Goal: Task Accomplishment & Management: Use online tool/utility

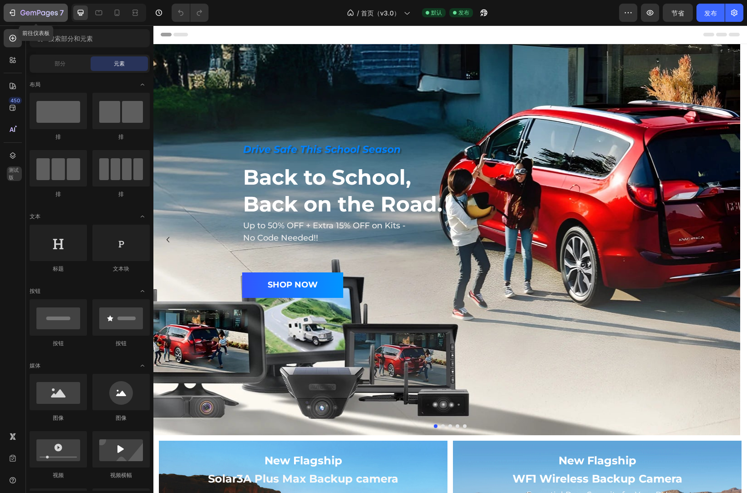
click at [13, 11] on icon "button" at bounding box center [12, 12] width 9 height 9
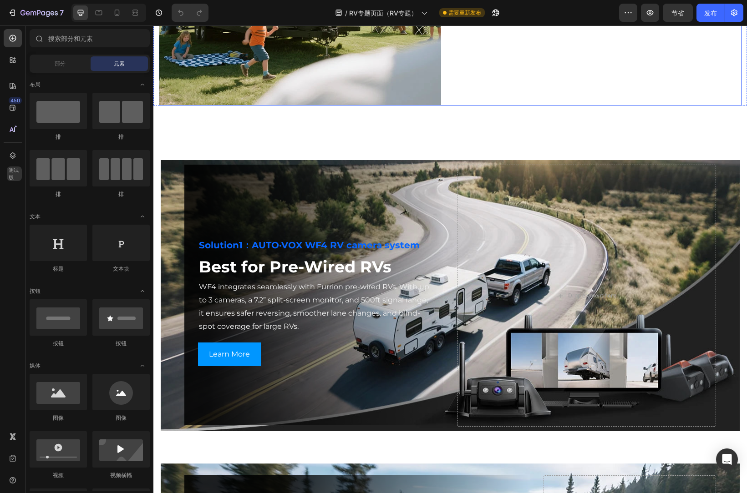
scroll to position [1229, 0]
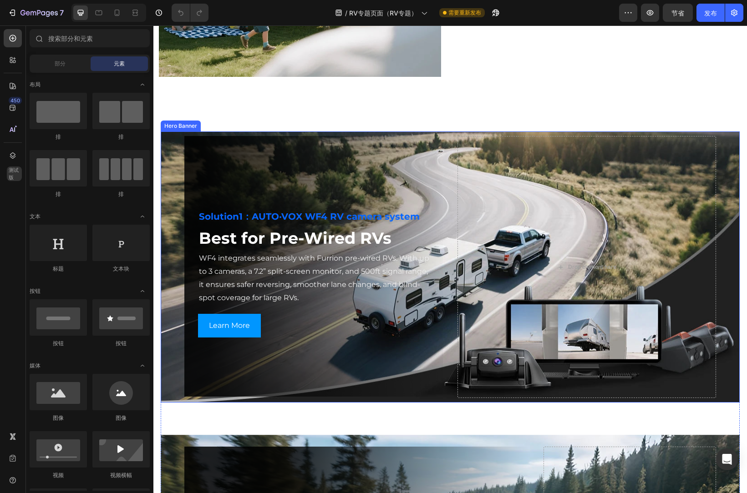
click at [171, 189] on div "Background Image" at bounding box center [450, 267] width 579 height 271
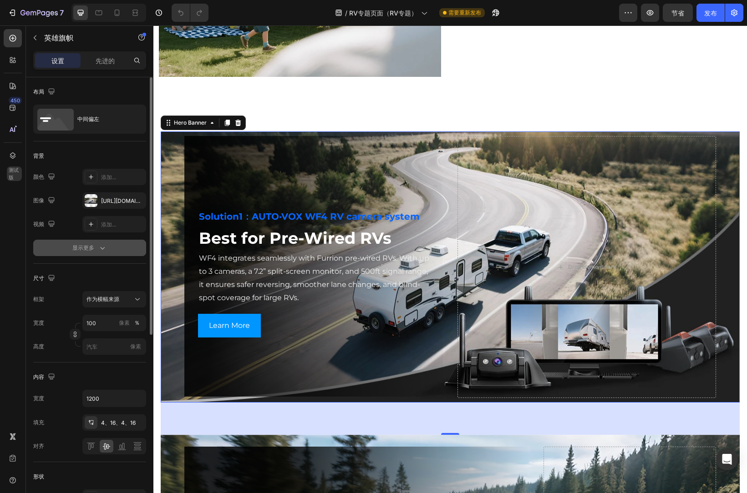
click at [98, 244] on icon "button" at bounding box center [102, 247] width 9 height 9
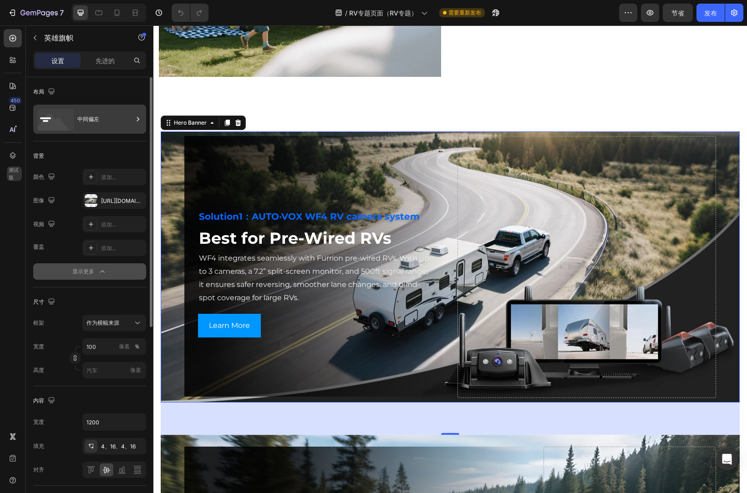
click at [112, 121] on div "中间偏左" at bounding box center [105, 119] width 56 height 21
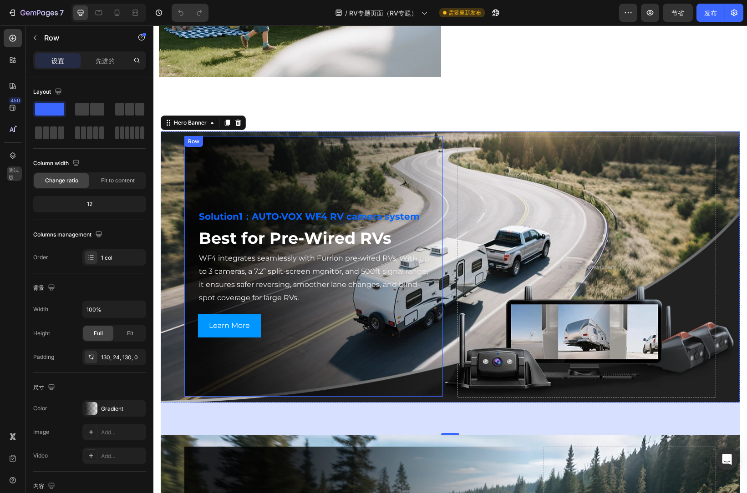
click at [395, 163] on div "Solution1：AUTO·VOX WF4 RV camera system Heading Best for Pre-Wired RVs Heading …" at bounding box center [313, 266] width 259 height 261
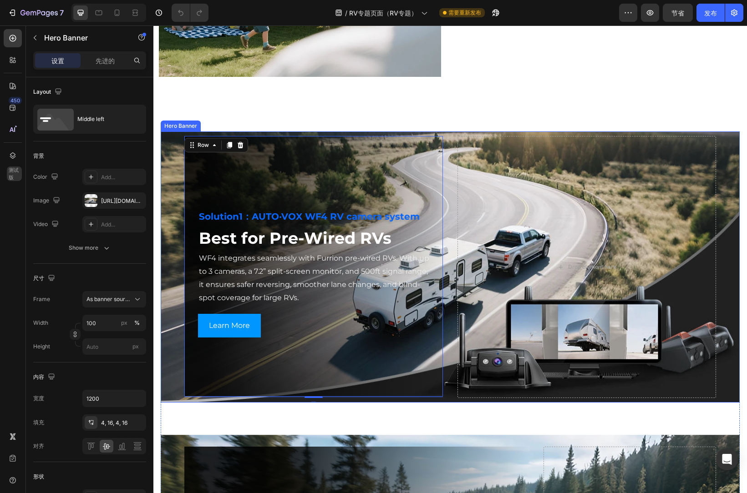
click at [173, 161] on div "Background Image" at bounding box center [450, 267] width 579 height 271
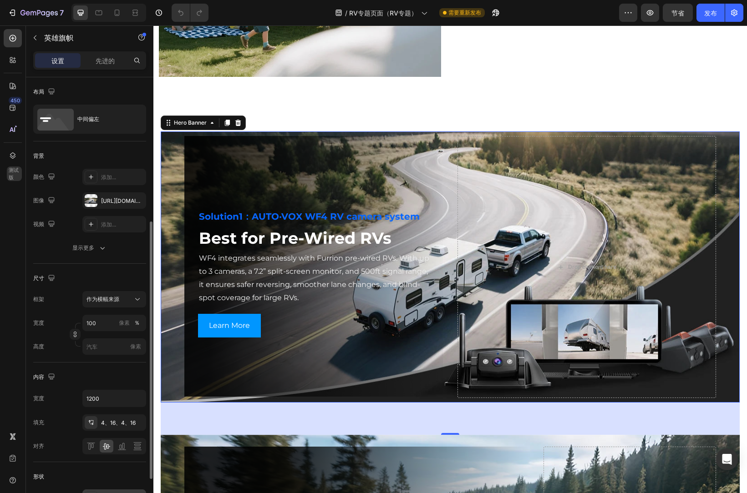
scroll to position [91, 0]
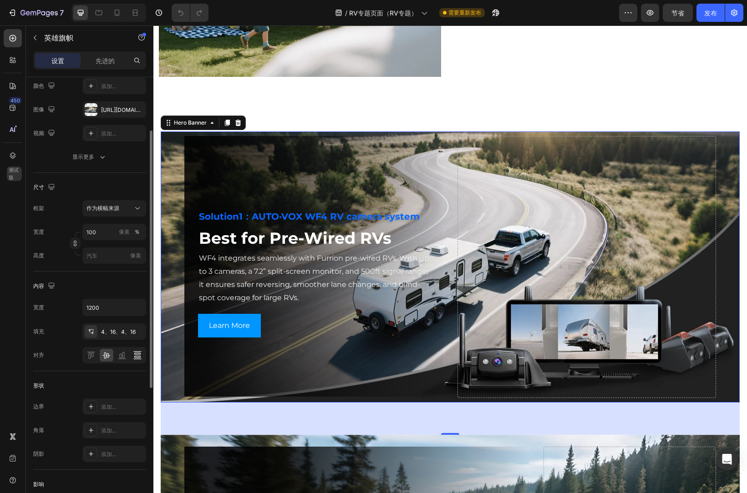
click at [137, 358] on icon at bounding box center [137, 355] width 9 height 9
click at [90, 355] on icon at bounding box center [90, 355] width 9 height 9
click at [359, 127] on div "Image Why RV Owners Need It Heading Driving an RV isn't the same as driving a c…" at bounding box center [449, 346] width 593 height 3062
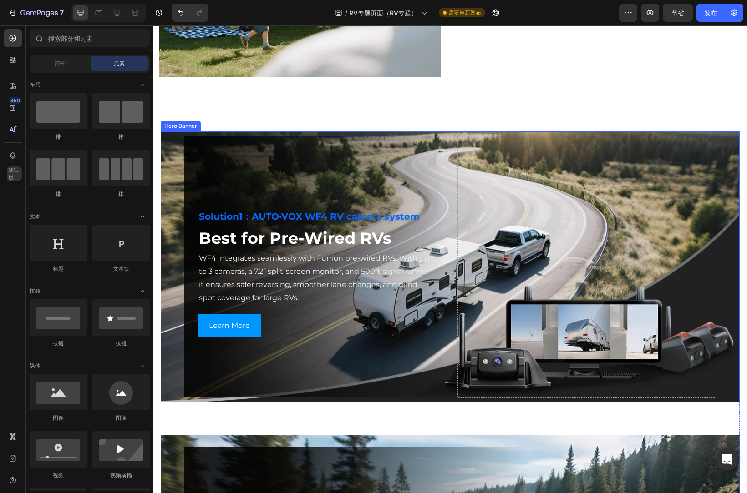
click at [169, 167] on div "Background Image" at bounding box center [450, 267] width 579 height 271
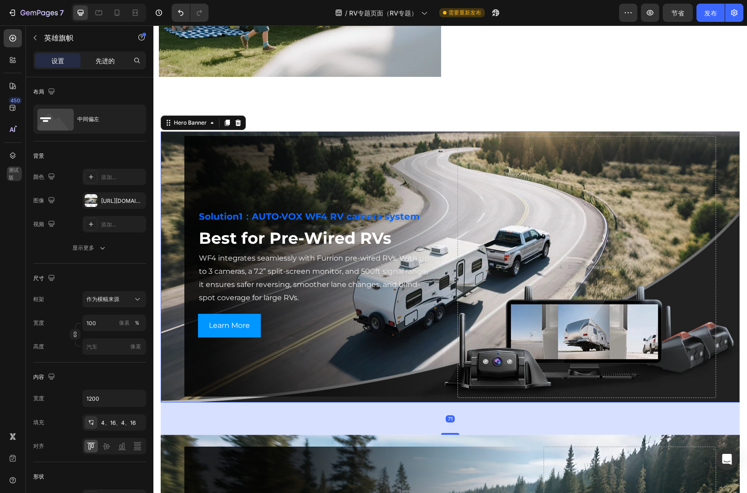
click at [112, 64] on font "先进的" at bounding box center [105, 61] width 19 height 8
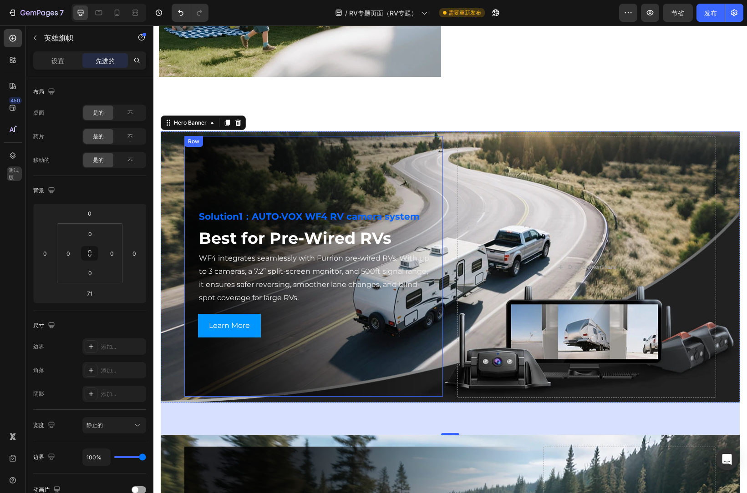
click at [254, 181] on div "Solution1：AUTO·VOX WF4 RV camera system Heading Best for Pre-Wired RVs Heading …" at bounding box center [313, 266] width 259 height 261
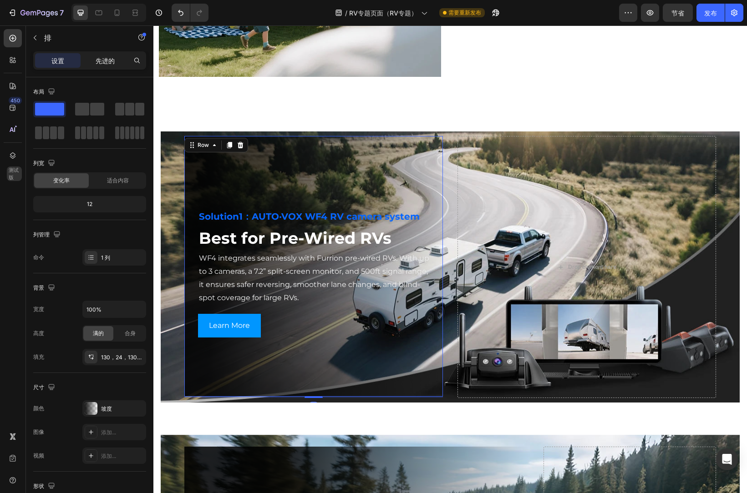
click at [107, 57] on font "先进的" at bounding box center [105, 61] width 19 height 8
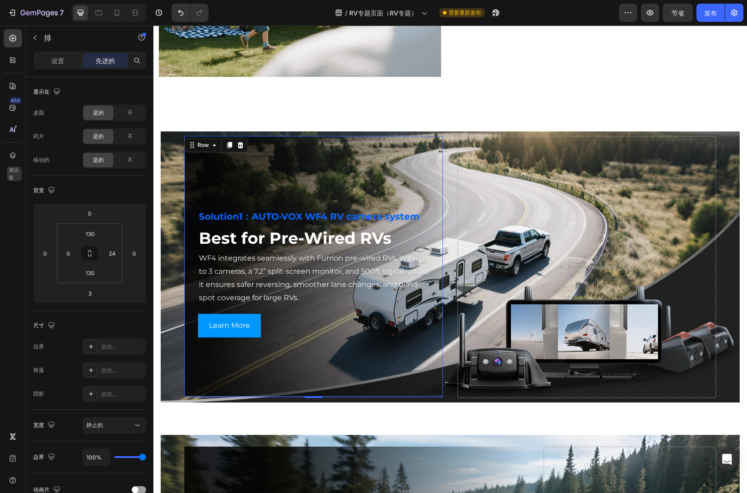
click at [208, 185] on div "Solution1：AUTO·VOX WF4 RV camera system Heading Best for Pre-Wired RVs Heading …" at bounding box center [313, 266] width 259 height 261
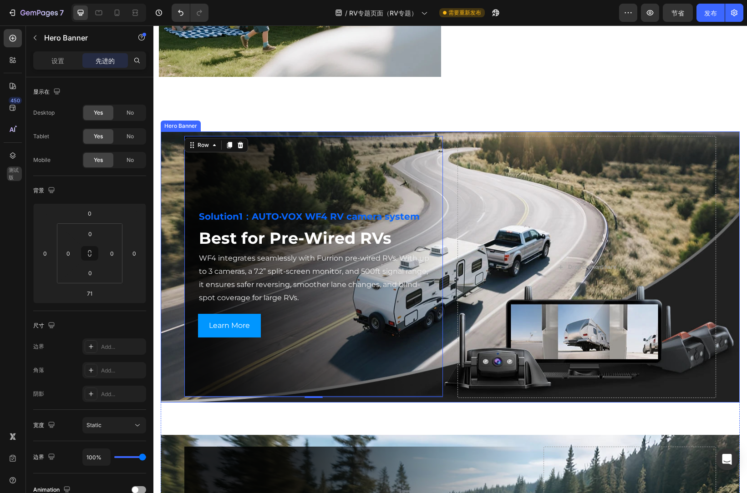
click at [172, 172] on div "Background Image" at bounding box center [450, 267] width 579 height 271
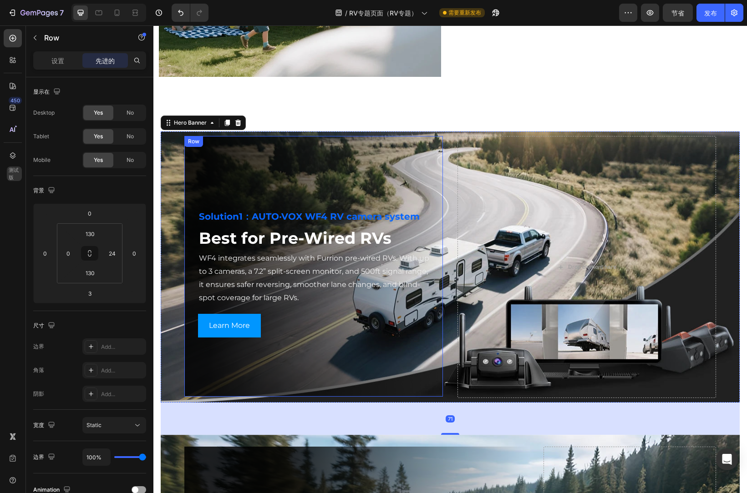
click at [235, 176] on div "Solution1：AUTO·VOX WF4 RV camera system Heading Best for Pre-Wired RVs Heading …" at bounding box center [313, 266] width 259 height 261
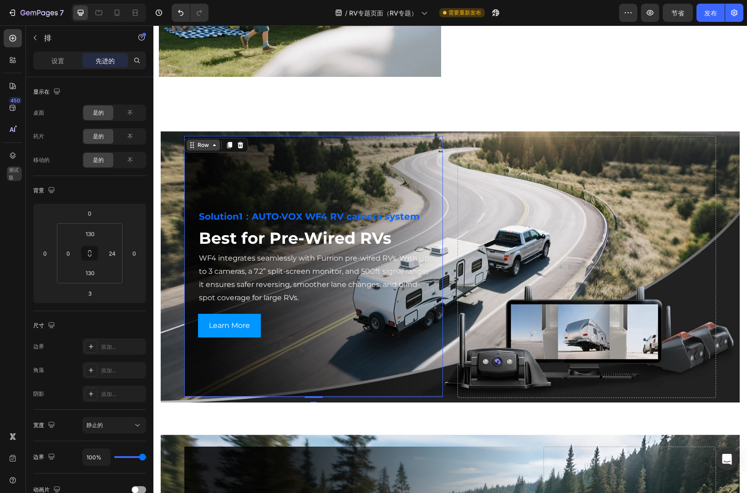
click at [196, 141] on div "Row" at bounding box center [203, 145] width 15 height 8
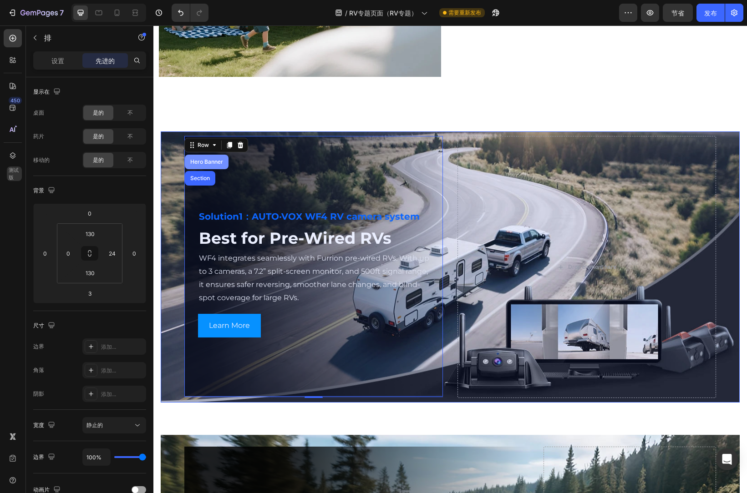
click at [204, 162] on div "Hero Banner" at bounding box center [206, 161] width 36 height 5
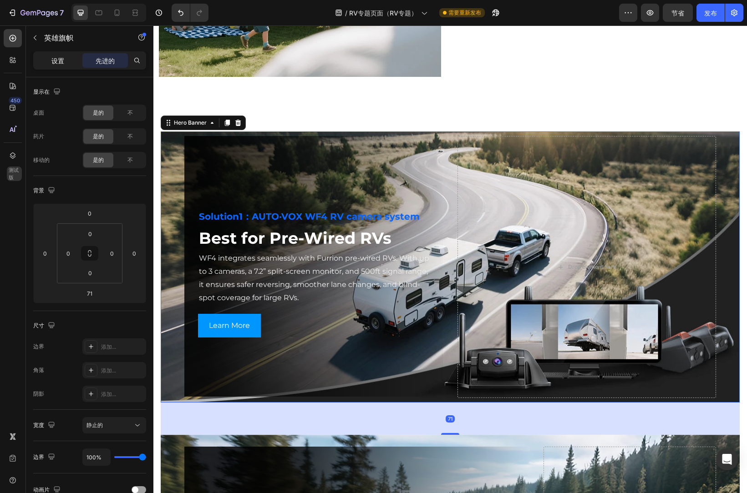
click at [60, 60] on font "设置" at bounding box center [57, 61] width 13 height 8
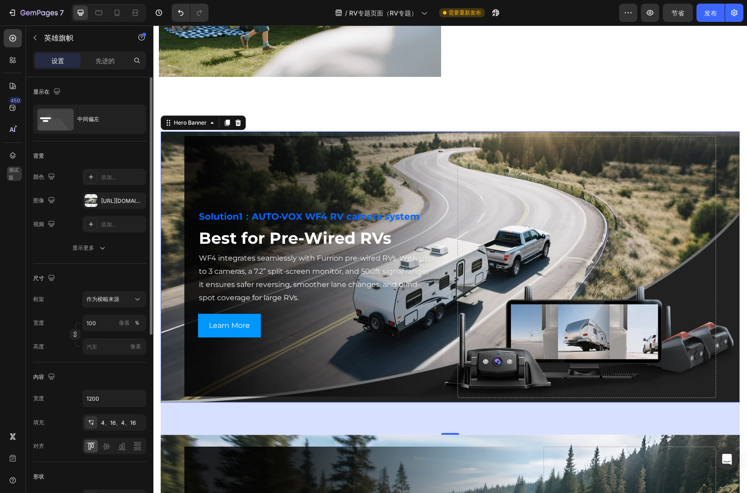
click at [106, 368] on div "内容 宽度 1200 填充 4、16、4、16 对齐" at bounding box center [89, 413] width 113 height 100
